Goal: Task Accomplishment & Management: Use online tool/utility

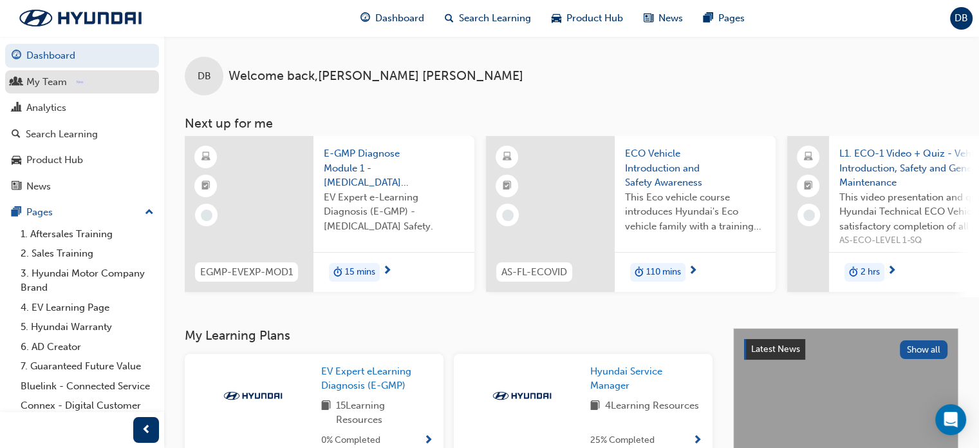
click at [53, 89] on div "My Team" at bounding box center [46, 82] width 41 height 15
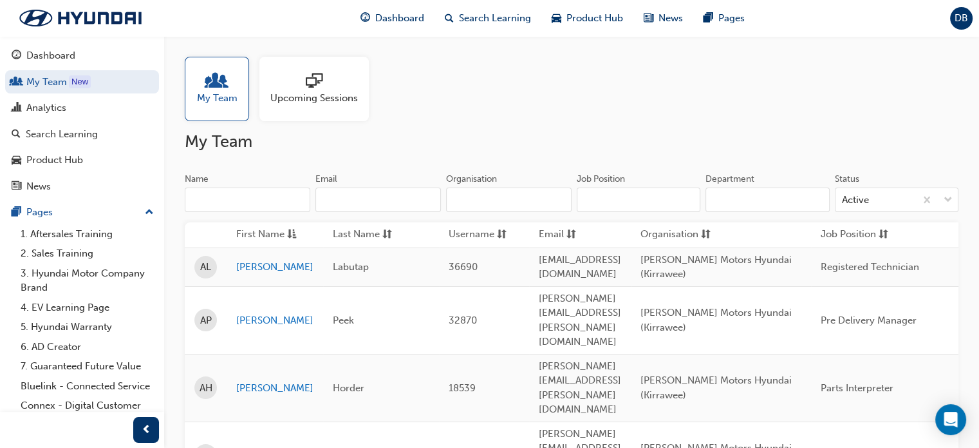
click at [302, 106] on div "Upcoming Sessions" at bounding box center [313, 89] width 109 height 64
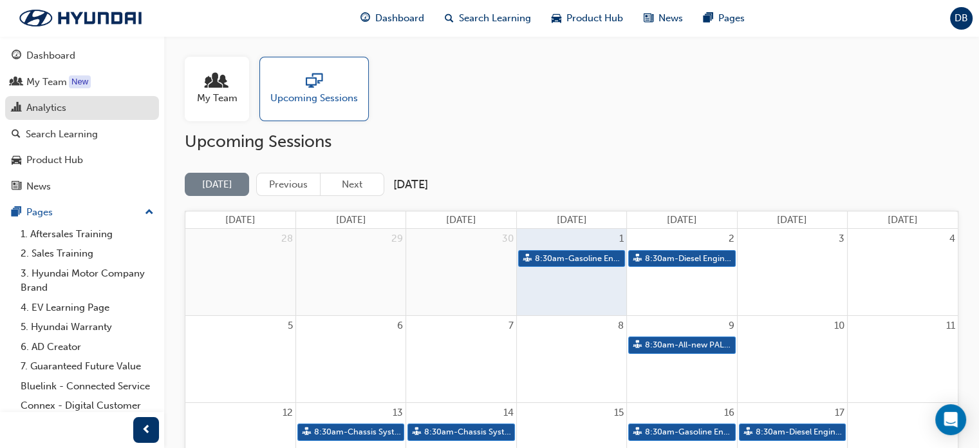
click at [85, 109] on div "Analytics" at bounding box center [82, 108] width 141 height 16
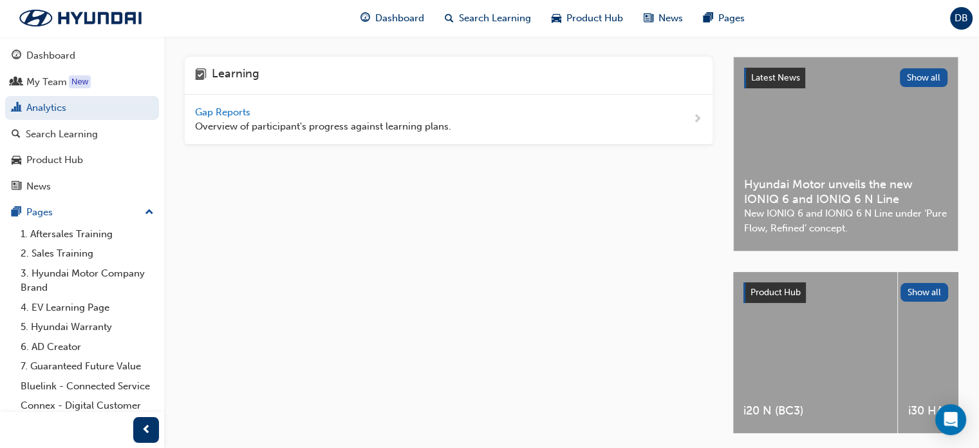
click at [227, 106] on span "Gap Reports" at bounding box center [224, 112] width 58 height 12
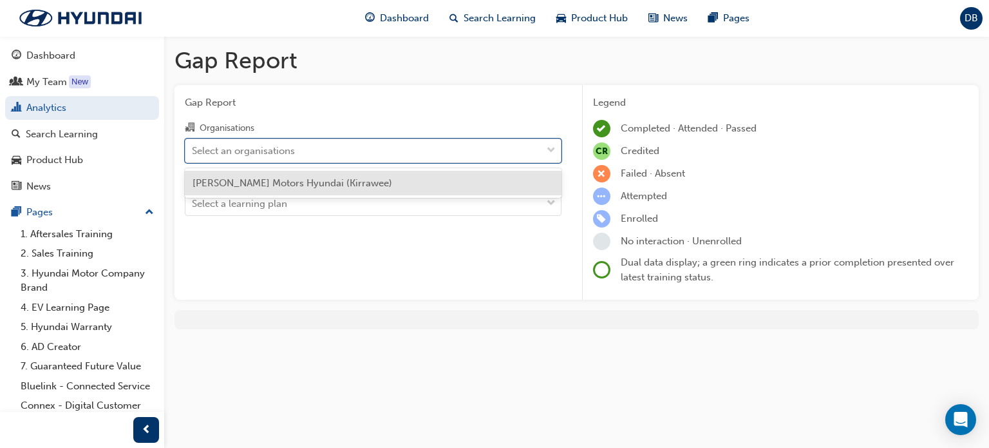
click at [348, 156] on div "Select an organisations" at bounding box center [363, 150] width 356 height 23
click at [193, 155] on input "Organisations option [PERSON_NAME] Motors Hyundai (Kirrawee) focused, 1 of 1. 1…" at bounding box center [192, 149] width 1 height 11
click at [329, 178] on span "[PERSON_NAME] Motors Hyundai (Kirrawee)" at bounding box center [293, 183] width 200 height 12
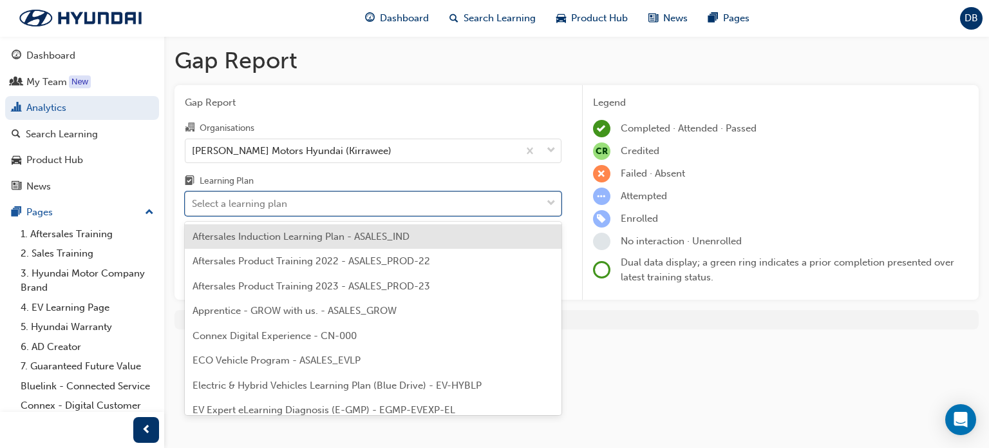
click at [325, 203] on div "Select a learning plan" at bounding box center [363, 204] width 356 height 23
click at [193, 203] on input "Learning Plan option Aftersales Induction Learning Plan - ASALES_IND focused, 1…" at bounding box center [192, 203] width 1 height 11
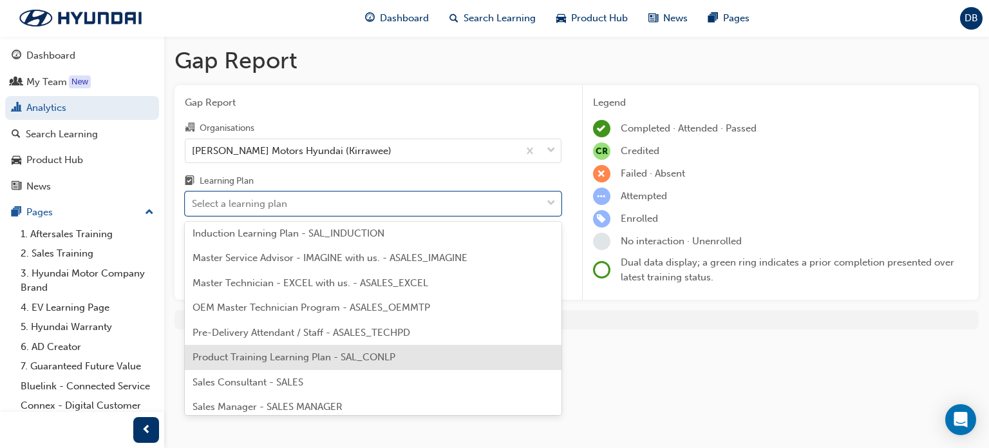
scroll to position [533, 0]
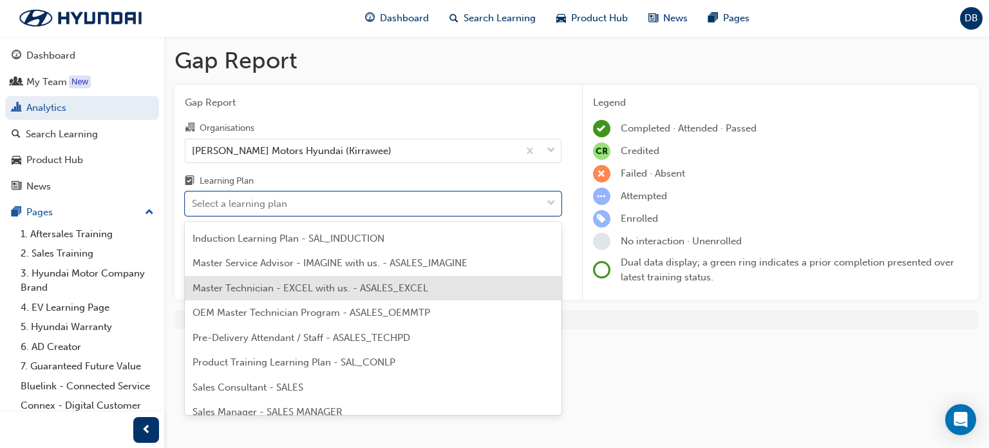
click at [298, 289] on span "Master Technician - EXCEL with us. - ASALES_EXCEL" at bounding box center [311, 288] width 236 height 12
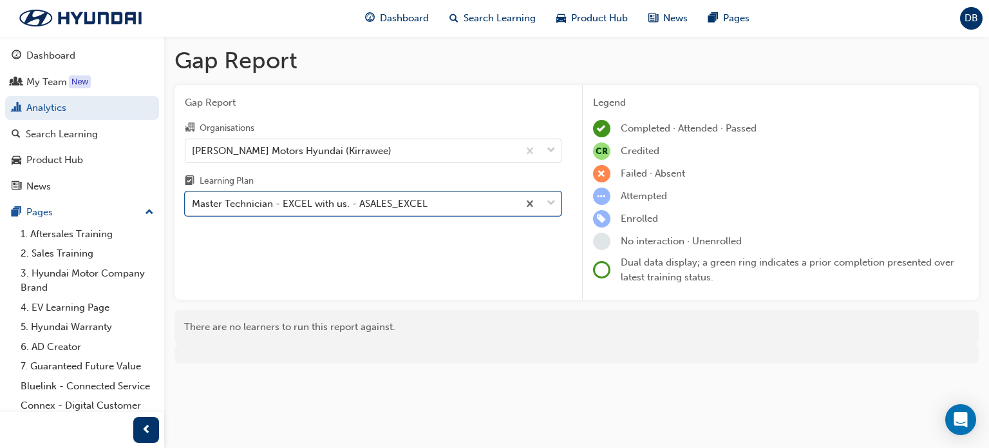
click at [341, 198] on div "Master Technician - EXCEL with us. - ASALES_EXCEL" at bounding box center [310, 203] width 236 height 15
click at [193, 198] on input "Learning Plan option Master Technician - EXCEL with us. - ASALES_EXCEL, selecte…" at bounding box center [192, 203] width 1 height 11
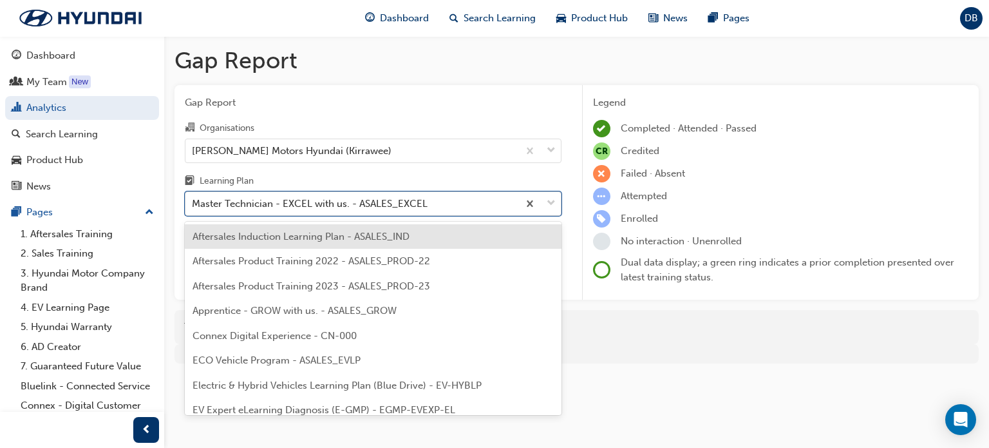
scroll to position [428, 0]
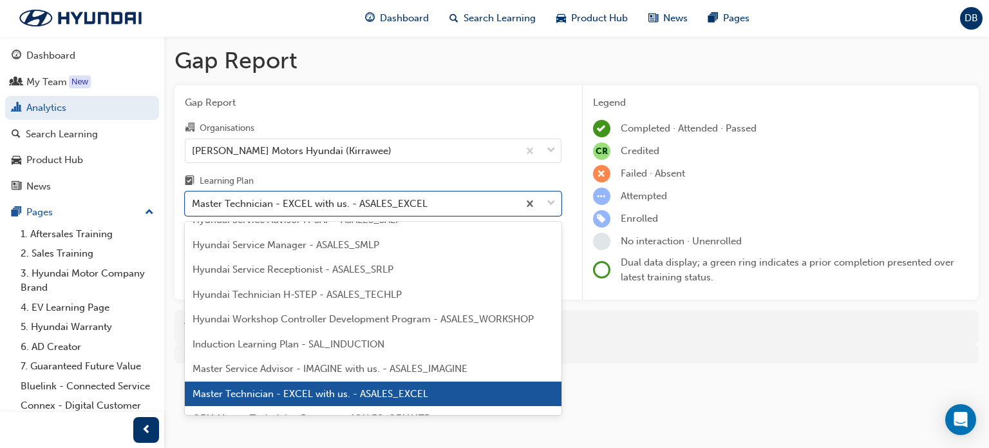
click at [301, 369] on span "Master Service Advisor - IMAGINE with us. - ASALES_IMAGINE" at bounding box center [330, 369] width 275 height 12
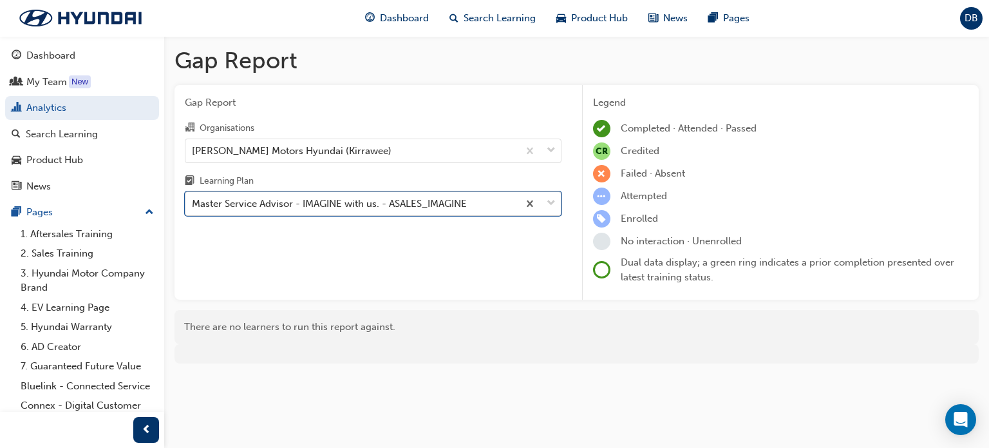
click at [376, 205] on div "Master Service Advisor - IMAGINE with us. - ASALES_IMAGINE" at bounding box center [329, 203] width 275 height 15
click at [193, 205] on input "Learning Plan option Master Service Advisor - IMAGINE with us. - ASALES_IMAGINE…" at bounding box center [192, 203] width 1 height 11
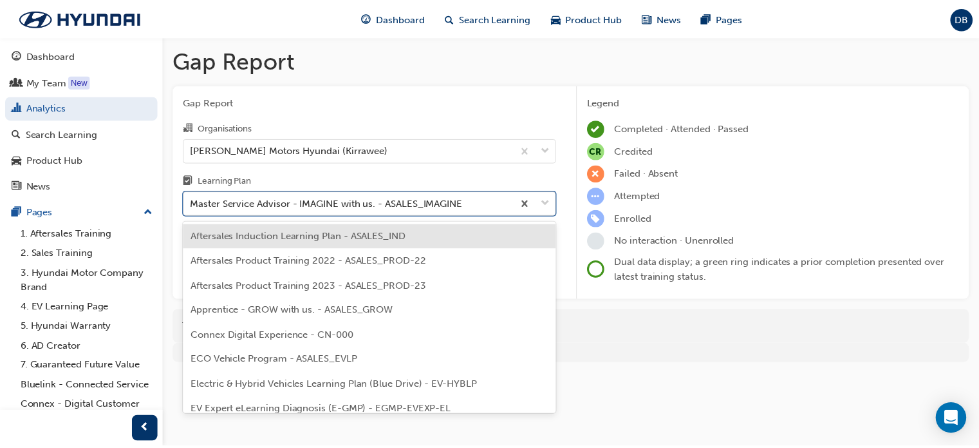
scroll to position [403, 0]
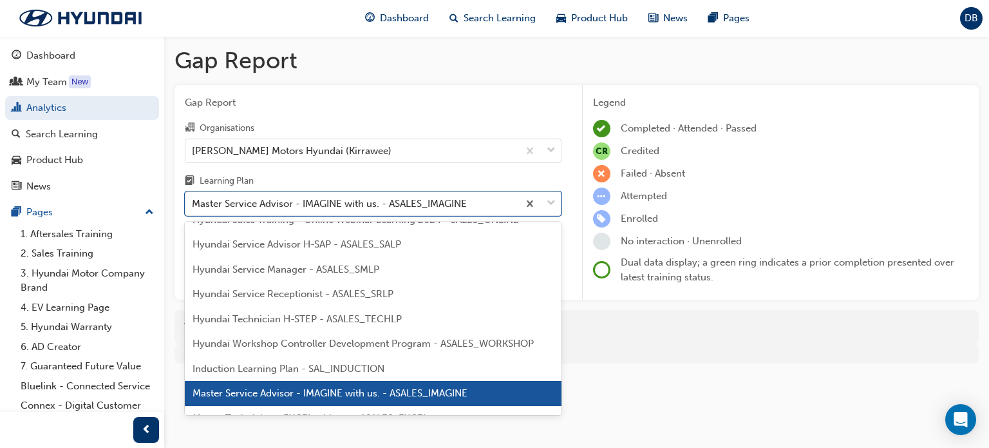
click at [333, 326] on div "Hyundai Technician H-STEP - ASALES_TECHLP" at bounding box center [373, 318] width 377 height 25
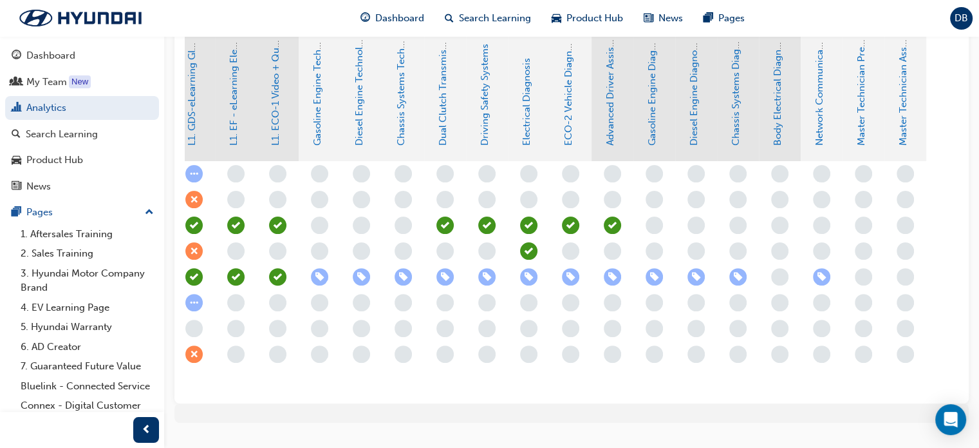
scroll to position [0, 159]
